Goal: Find specific page/section: Find specific page/section

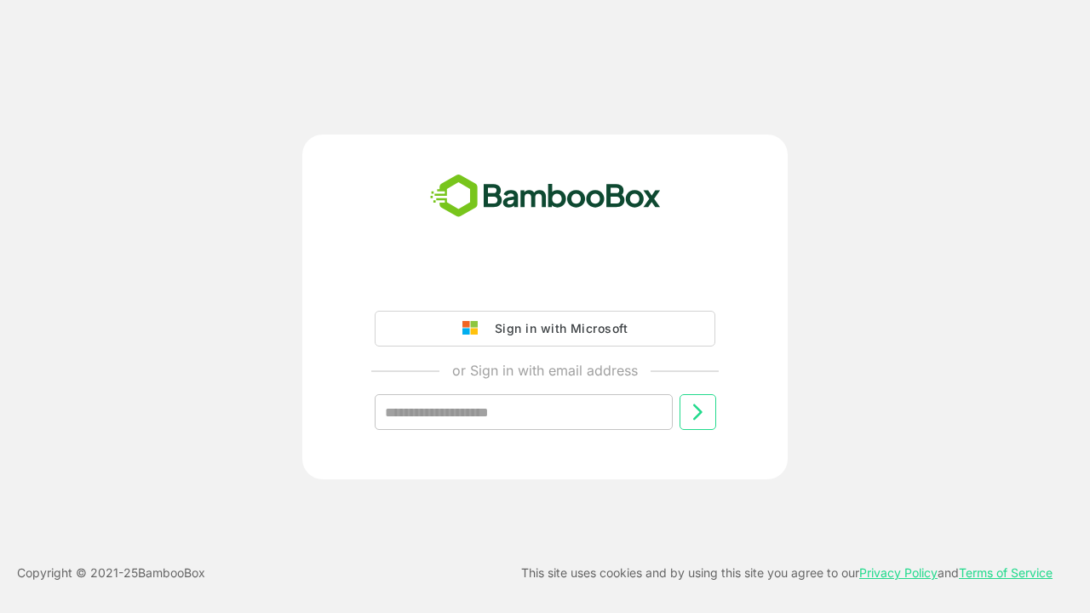
type input "**********"
click at [698, 412] on icon at bounding box center [698, 412] width 20 height 20
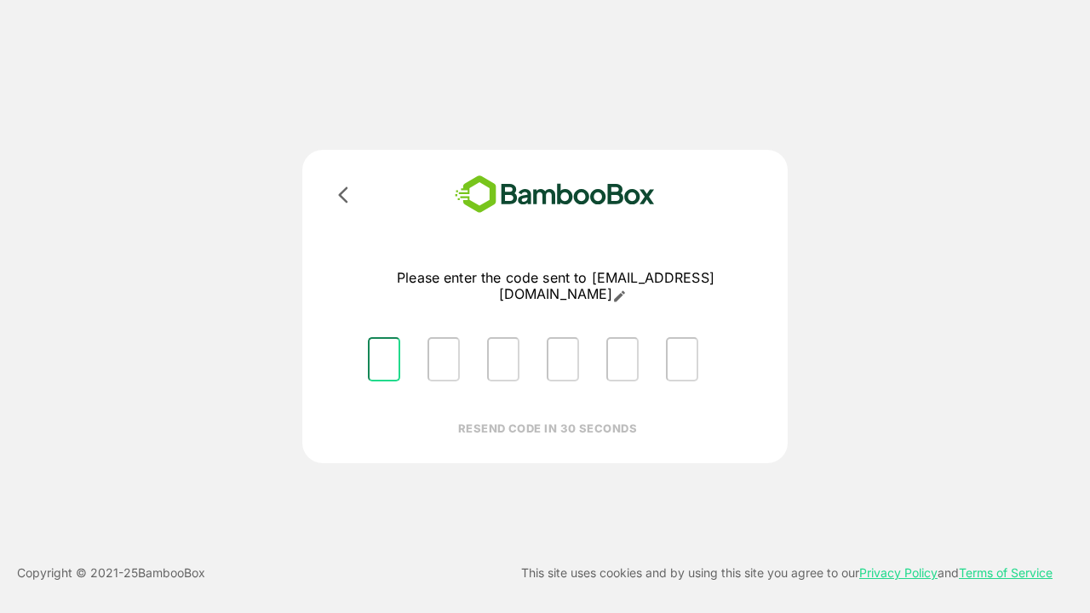
type input "*"
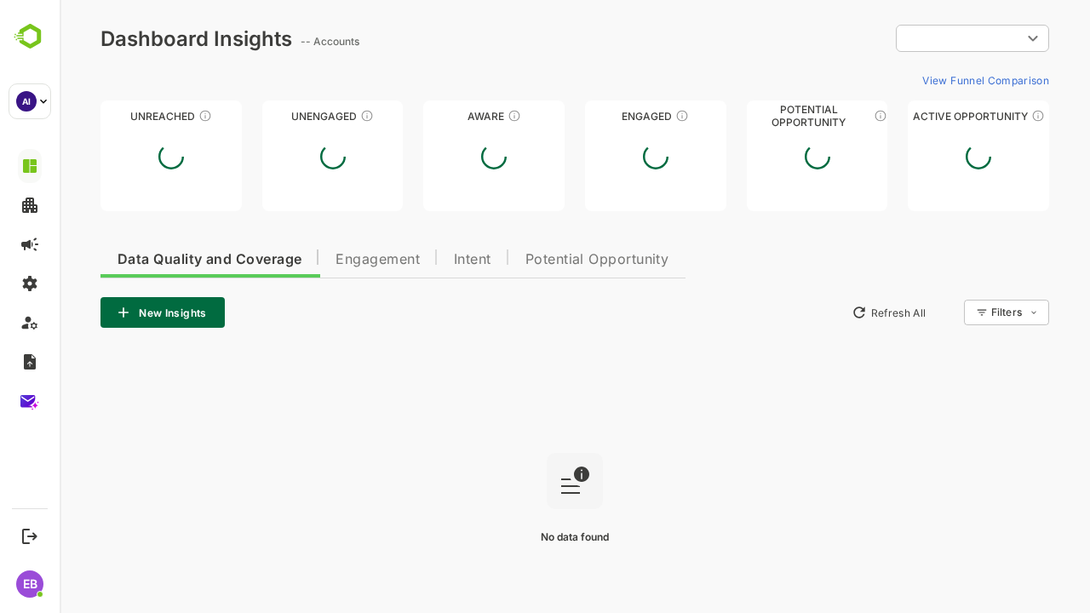
type input "**********"
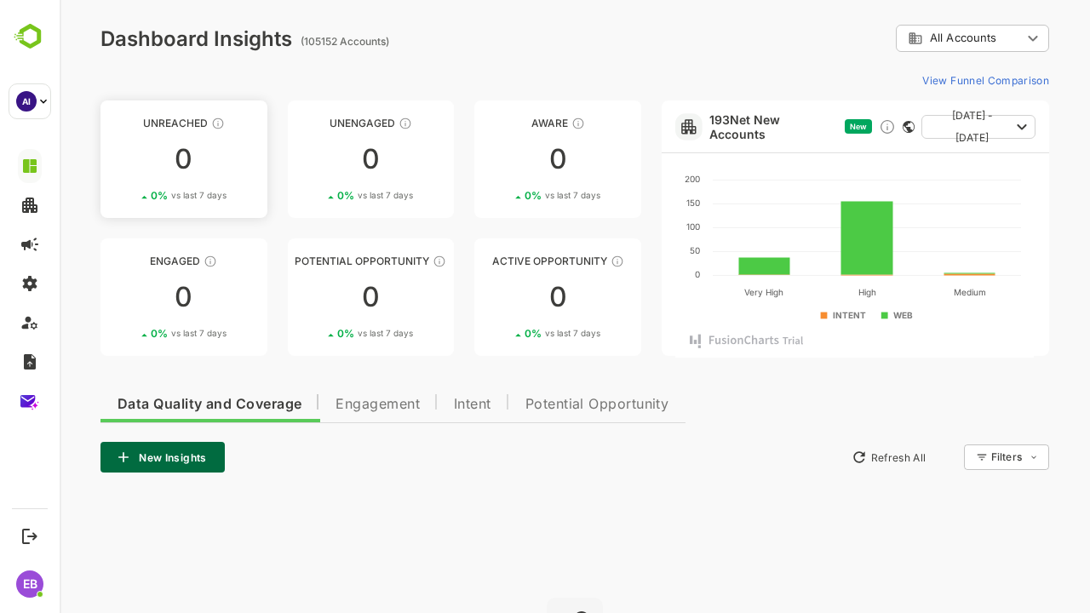
click at [183, 123] on div "Unreached" at bounding box center [184, 123] width 167 height 13
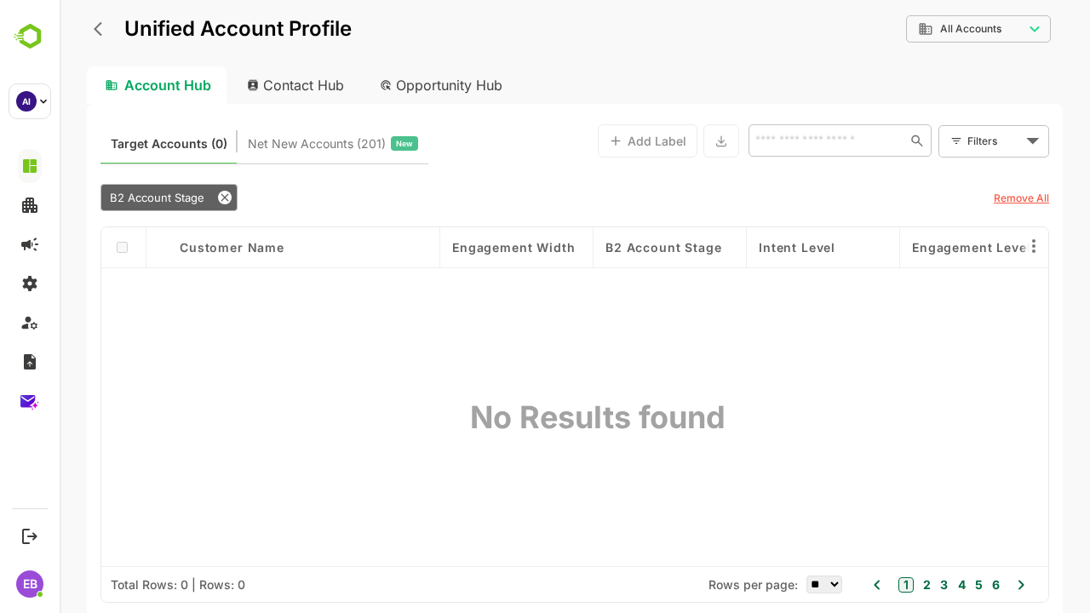
click at [102, 29] on icon "back" at bounding box center [102, 28] width 17 height 17
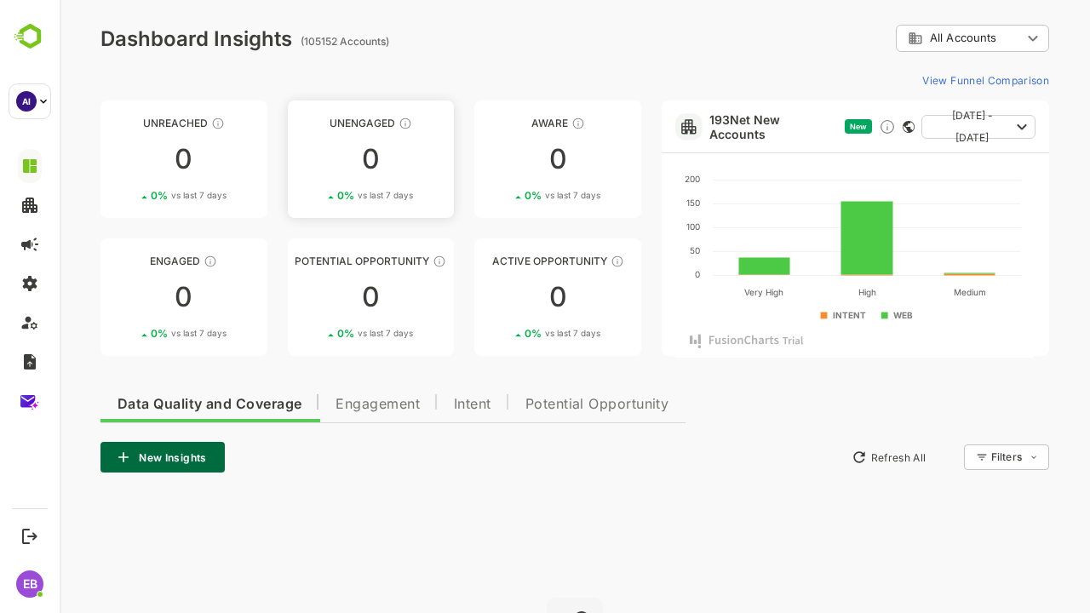
click at [370, 123] on div "Unengaged" at bounding box center [371, 123] width 167 height 13
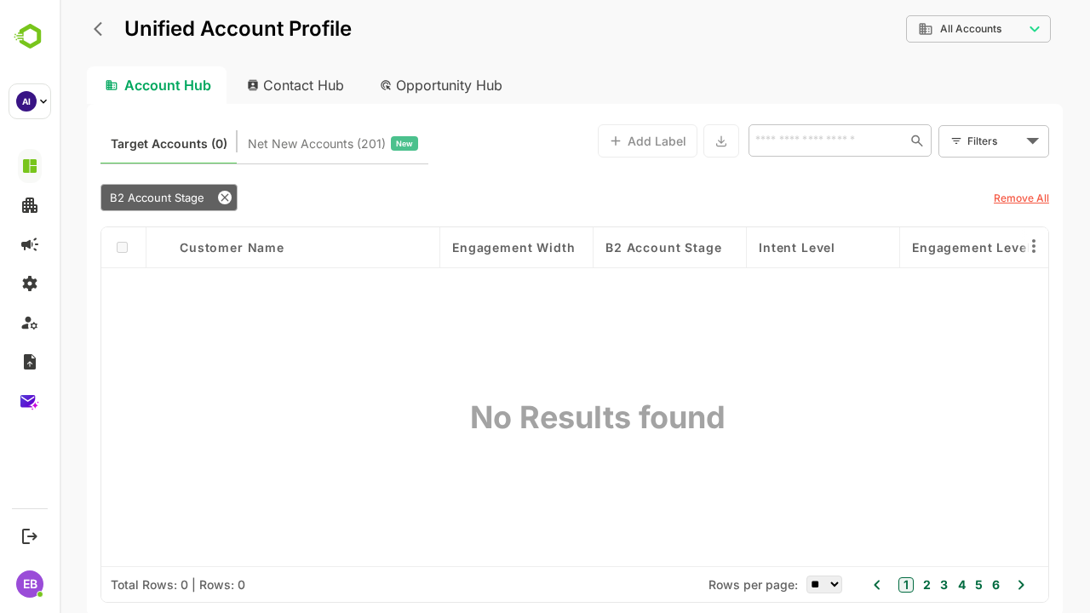
click at [102, 29] on icon "back" at bounding box center [102, 28] width 17 height 17
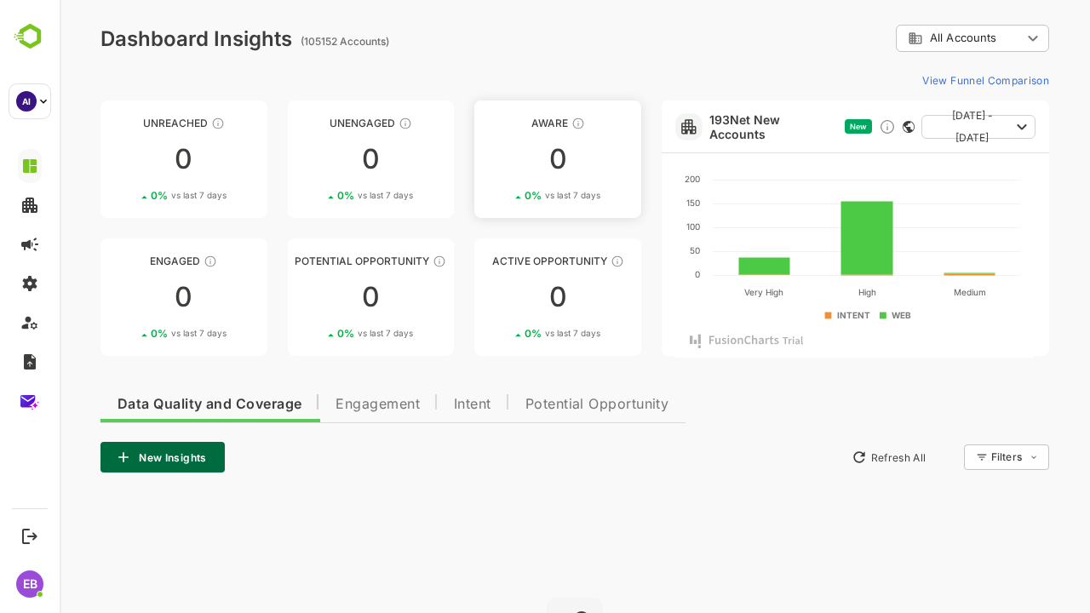
click at [557, 123] on div "Aware" at bounding box center [558, 123] width 167 height 13
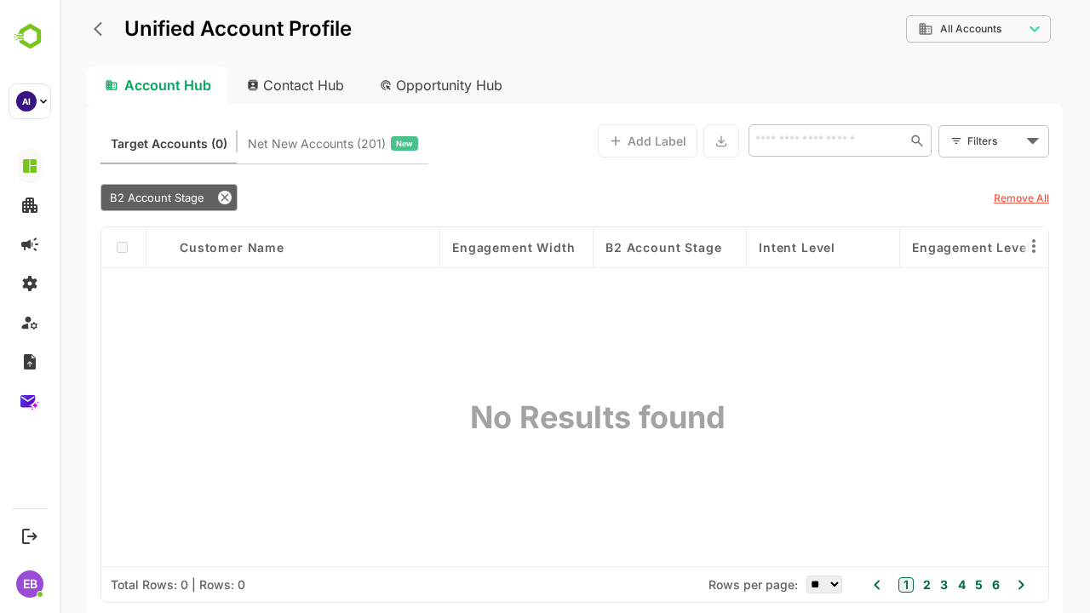
click at [102, 29] on icon "back" at bounding box center [102, 28] width 17 height 17
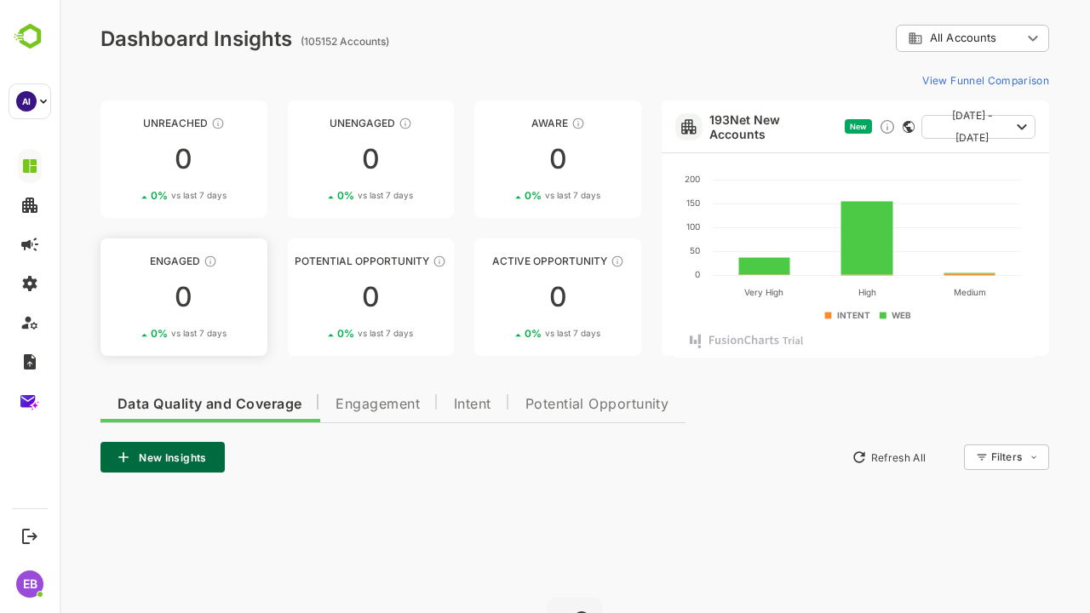
click at [183, 261] on div "Engaged" at bounding box center [184, 261] width 167 height 13
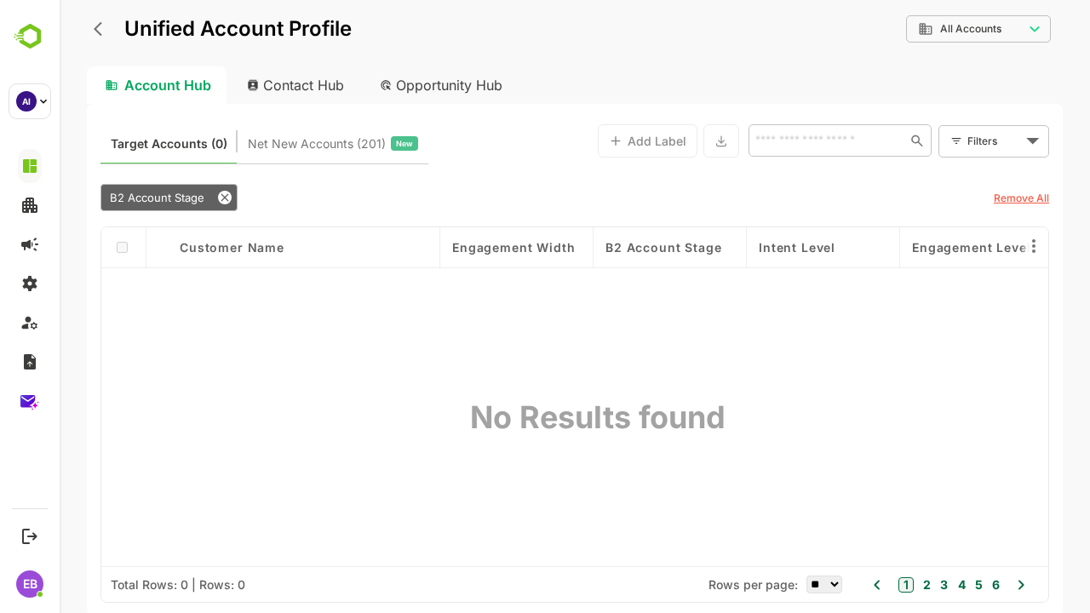
click at [102, 29] on icon "back" at bounding box center [102, 28] width 17 height 17
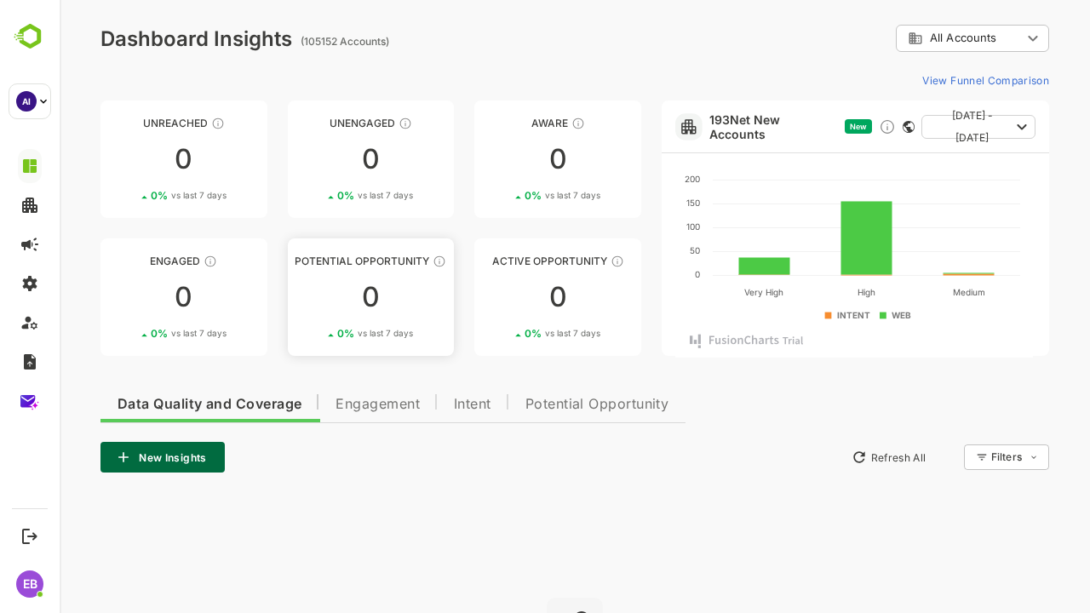
click at [370, 261] on div "Potential Opportunity" at bounding box center [371, 261] width 167 height 13
